Goal: Task Accomplishment & Management: Manage account settings

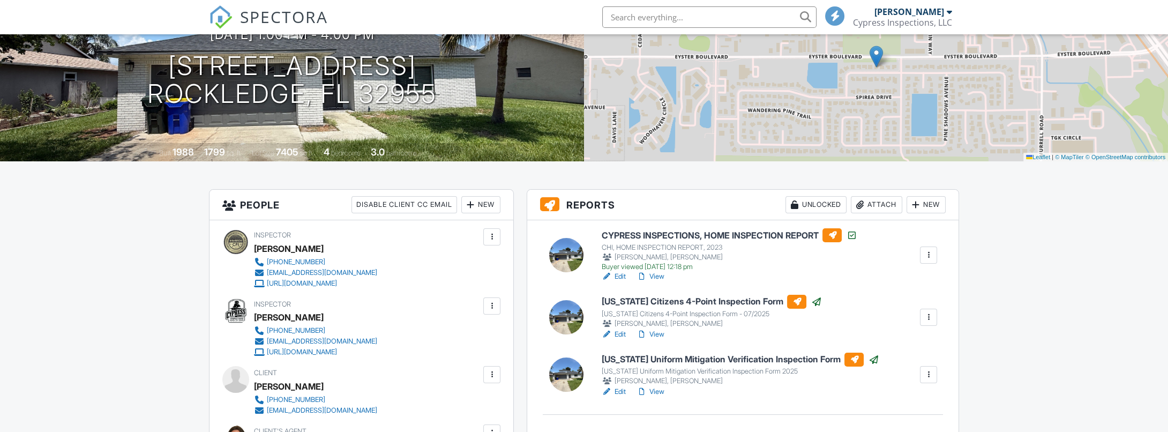
scroll to position [161, 0]
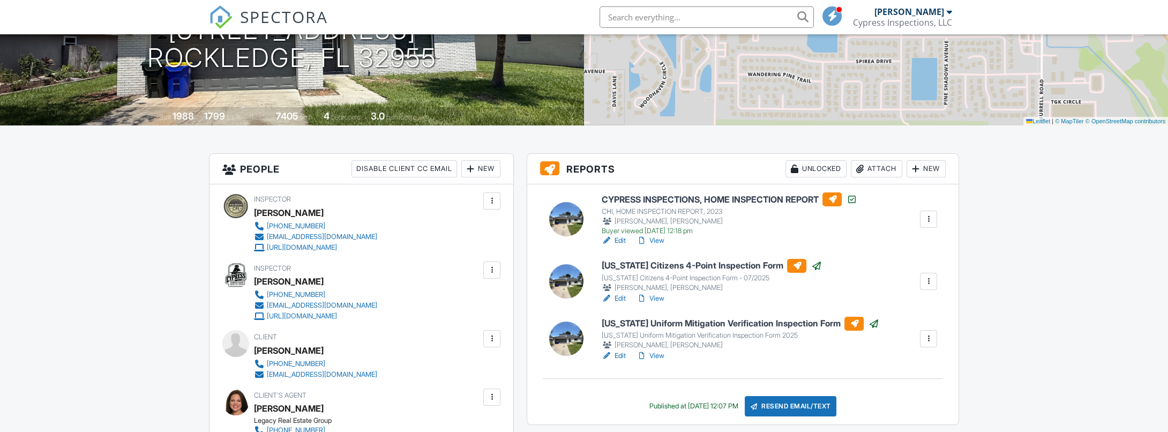
click at [664, 266] on h6 "[US_STATE] Citizens 4-Point Inspection Form" at bounding box center [711, 266] width 220 height 14
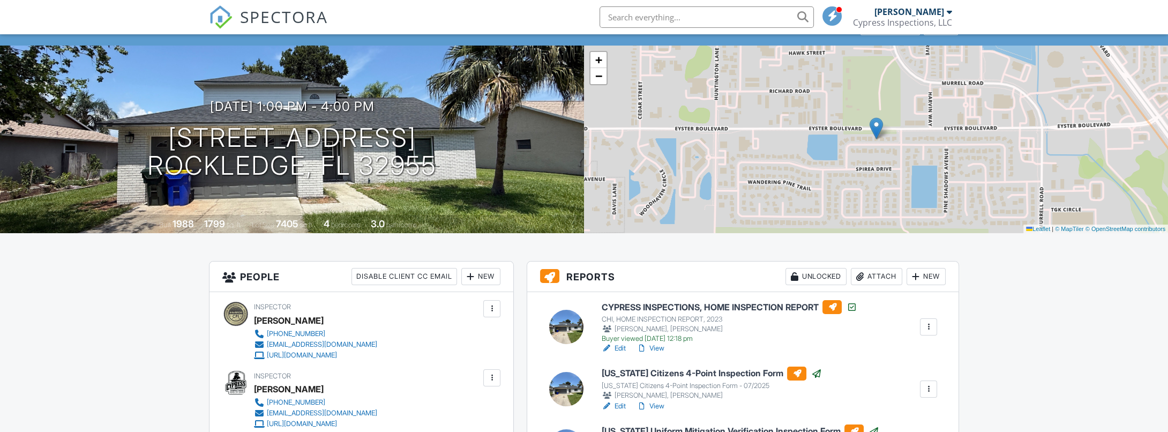
scroll to position [71, 0]
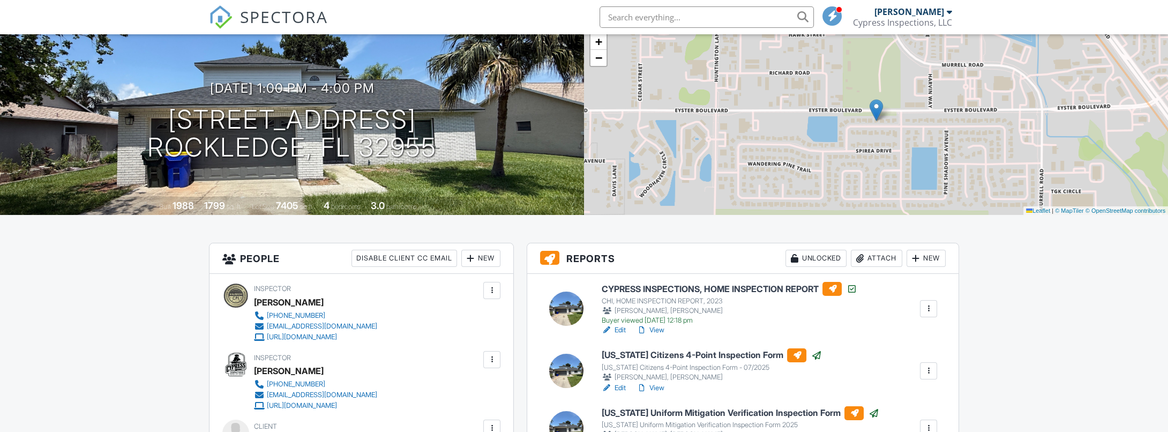
click at [655, 389] on link "View" at bounding box center [650, 388] width 28 height 11
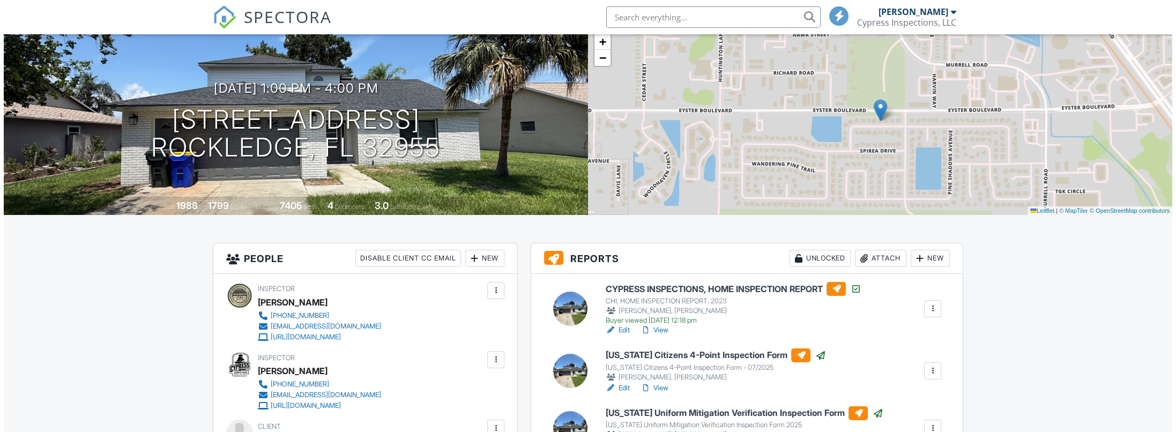
scroll to position [143, 0]
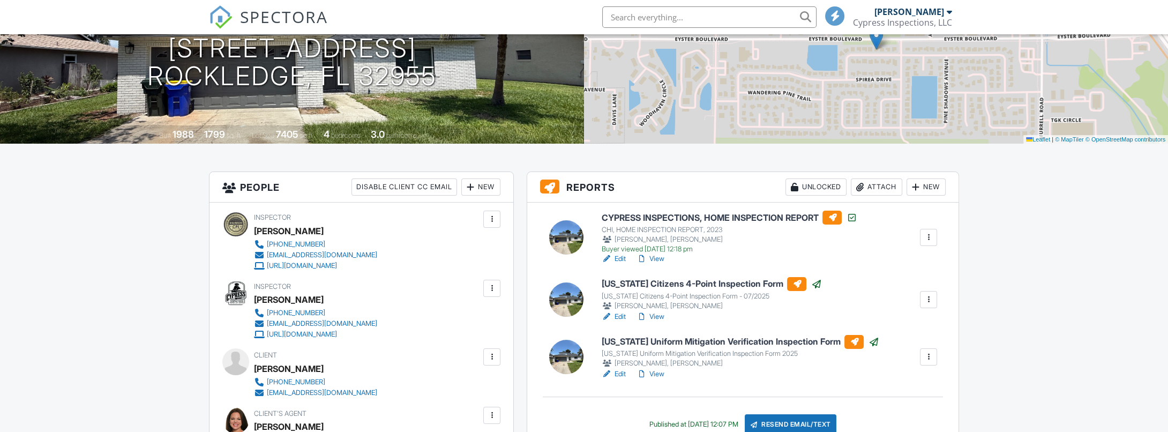
click at [932, 301] on div at bounding box center [929, 299] width 11 height 11
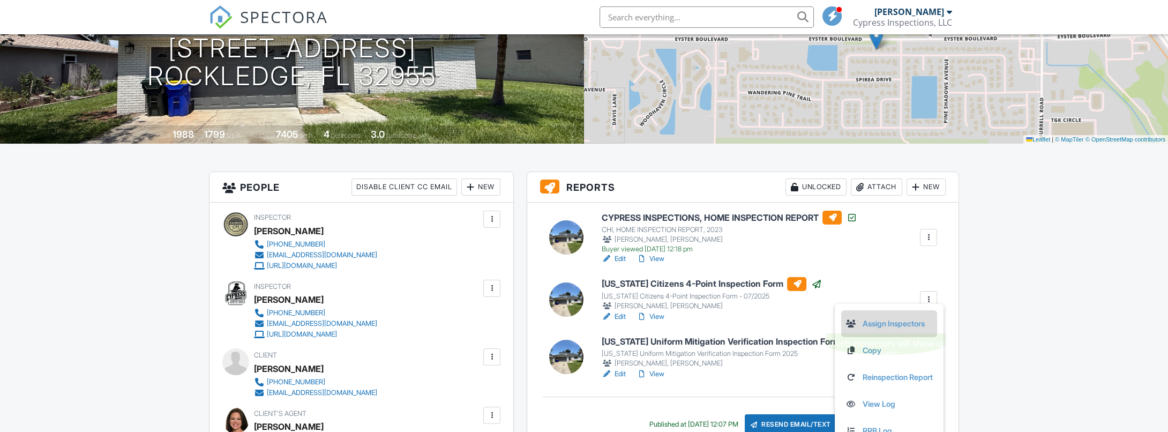
click at [905, 324] on link "Assign Inspectors" at bounding box center [889, 324] width 87 height 12
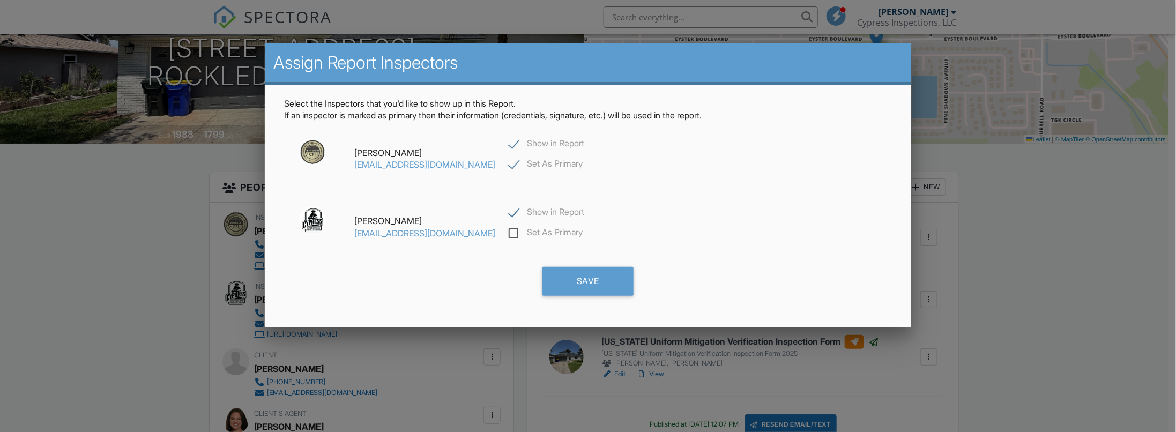
click at [520, 144] on label "Show in Report" at bounding box center [547, 144] width 76 height 13
checkbox input "false"
checkbox input "true"
drag, startPoint x: 578, startPoint y: 279, endPoint x: 602, endPoint y: 279, distance: 24.1
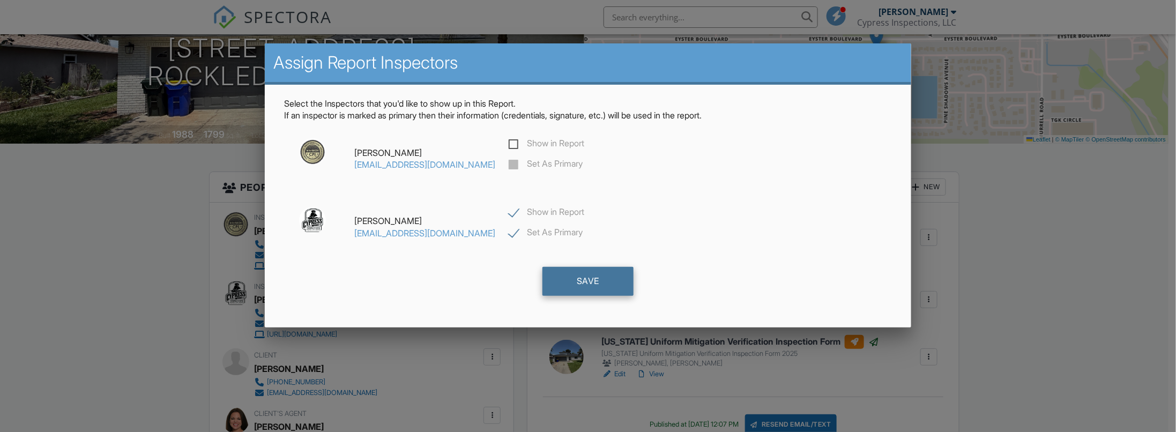
click at [578, 279] on div "Save" at bounding box center [587, 281] width 91 height 29
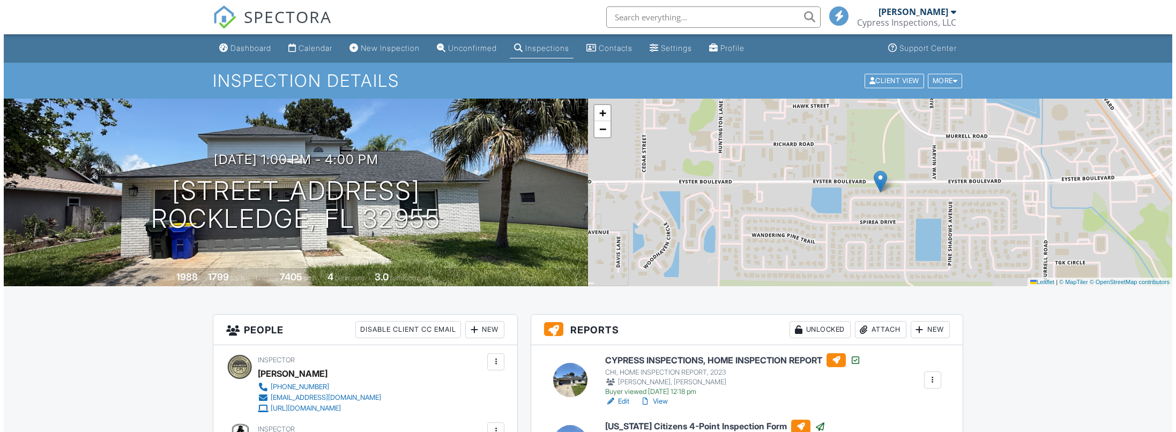
scroll to position [143, 0]
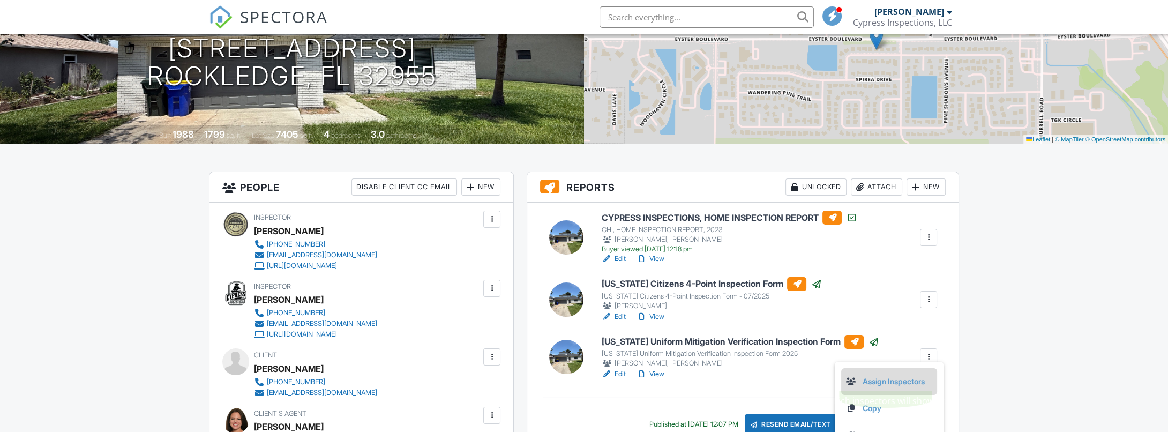
click at [892, 383] on link "Assign Inspectors" at bounding box center [889, 382] width 87 height 12
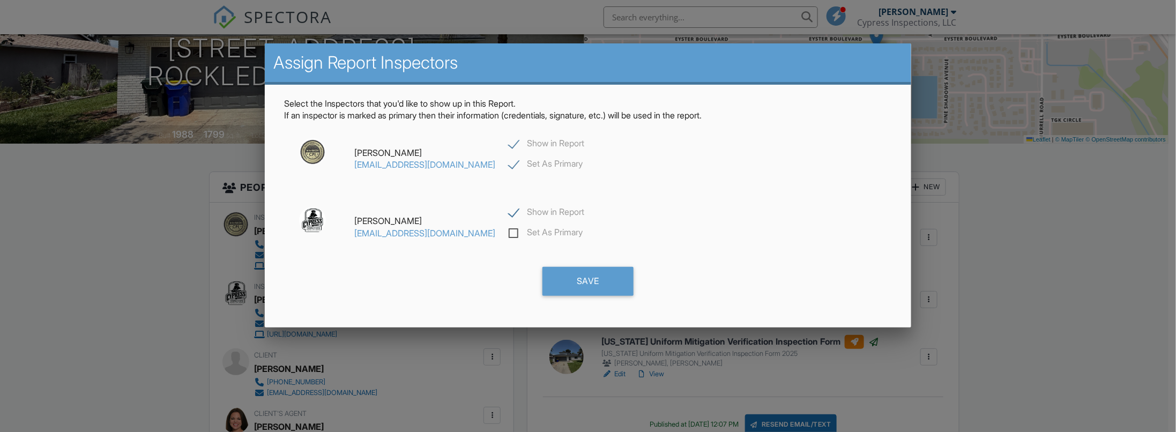
click at [516, 140] on label "Show in Report" at bounding box center [547, 144] width 76 height 13
checkbox input "false"
checkbox input "true"
click at [573, 277] on div "Save" at bounding box center [587, 281] width 91 height 29
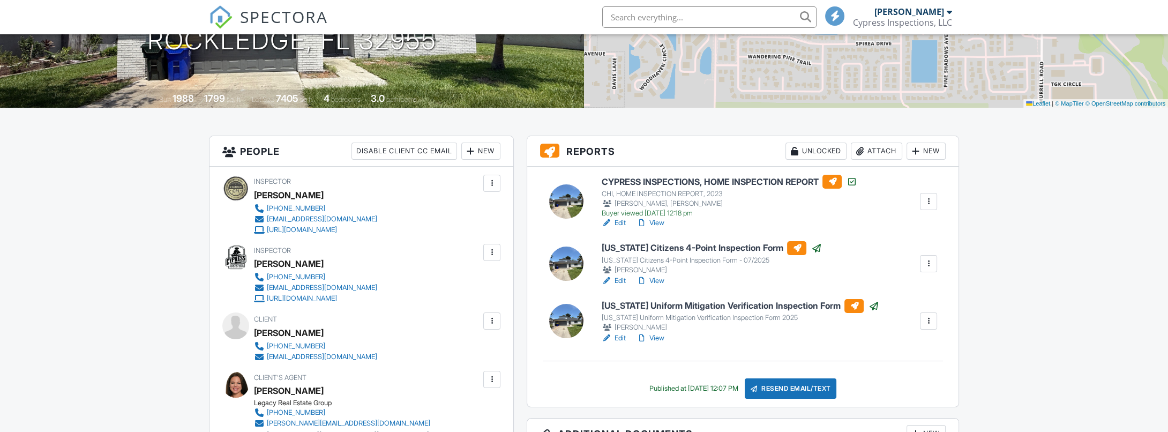
scroll to position [196, 0]
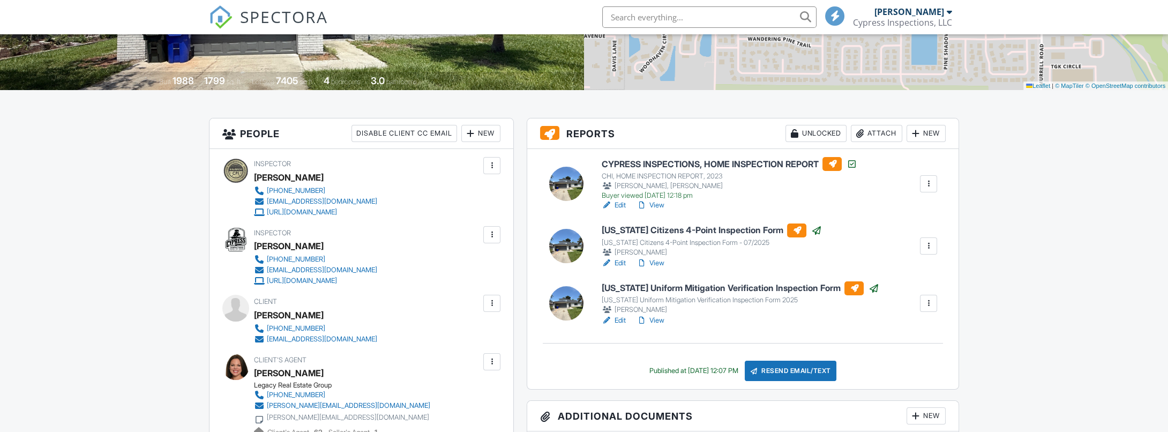
click at [734, 285] on h6 "[US_STATE] Uniform Mitigation Verification Inspection Form" at bounding box center [740, 288] width 278 height 14
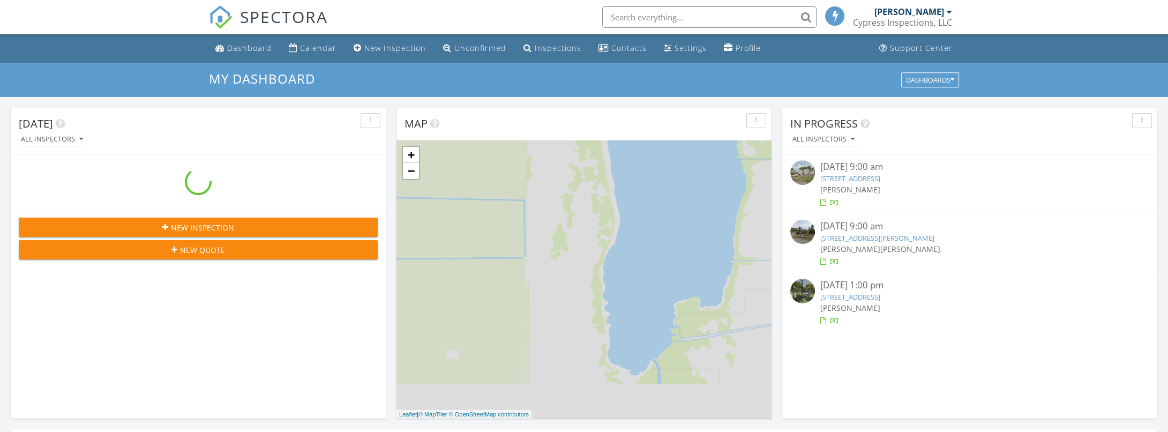
scroll to position [992, 1185]
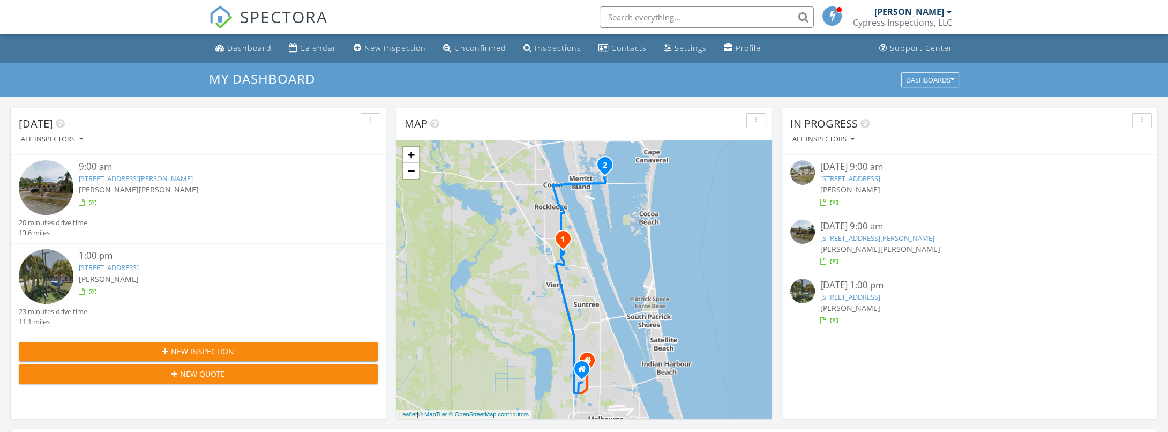
click at [108, 178] on link "[STREET_ADDRESS][PERSON_NAME]" at bounding box center [136, 179] width 114 height 10
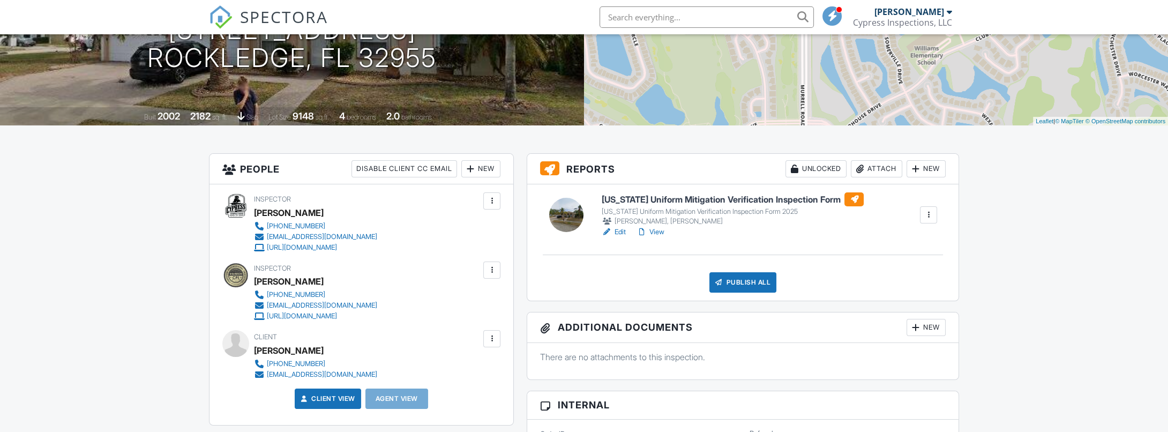
scroll to position [143, 0]
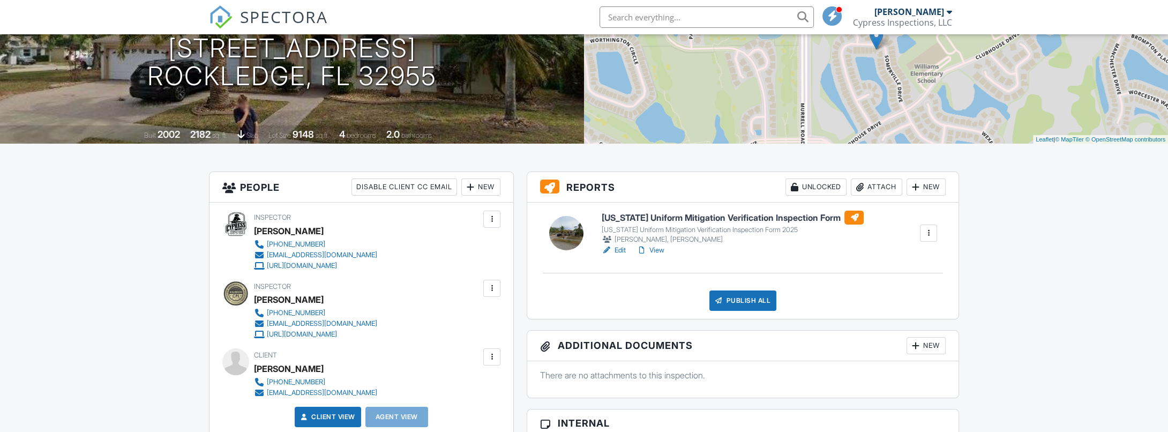
click at [682, 217] on h6 "Florida Uniform Mitigation Verification Inspection Form" at bounding box center [732, 218] width 263 height 14
